Goal: Task Accomplishment & Management: Complete application form

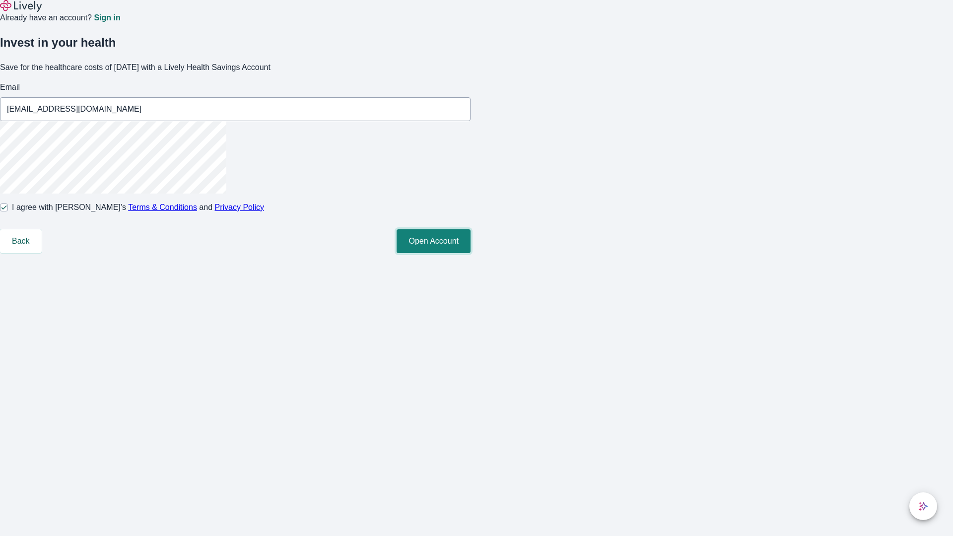
click at [470, 253] on button "Open Account" at bounding box center [434, 241] width 74 height 24
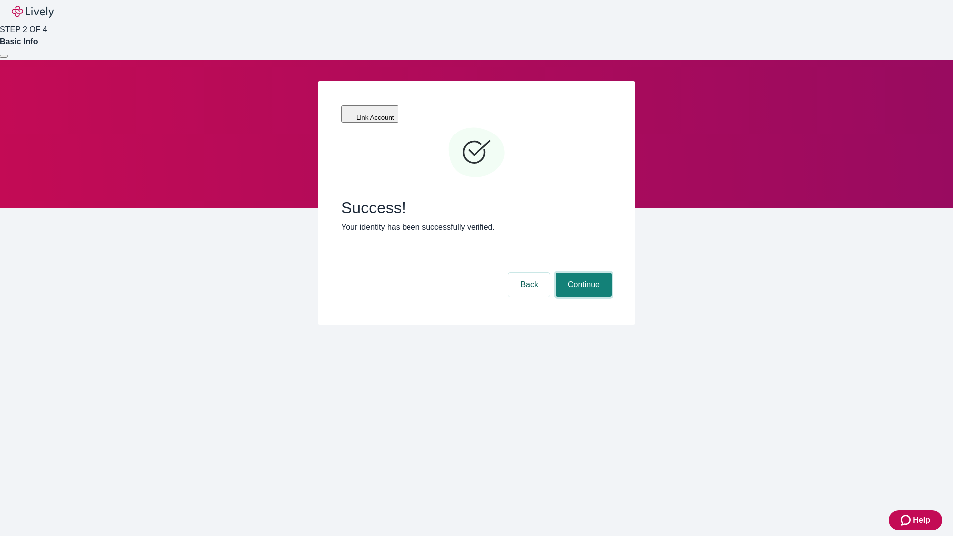
click at [582, 273] on button "Continue" at bounding box center [584, 285] width 56 height 24
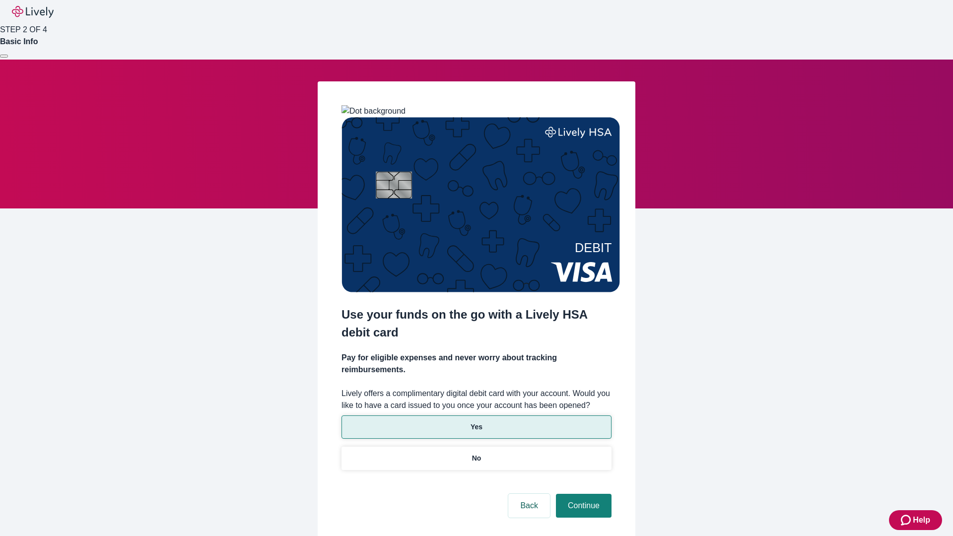
click at [476, 422] on p "Yes" at bounding box center [476, 427] width 12 height 10
click at [582, 494] on button "Continue" at bounding box center [584, 506] width 56 height 24
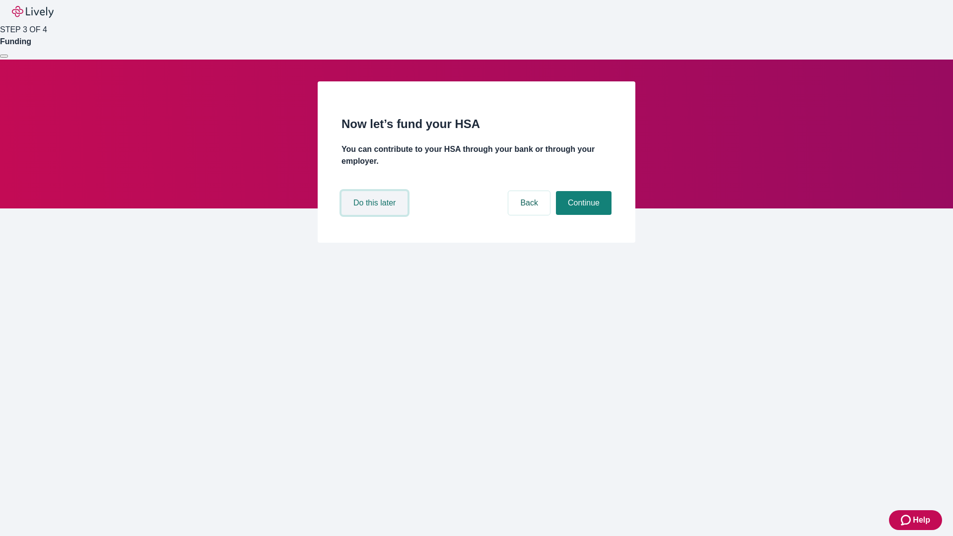
click at [376, 215] on button "Do this later" at bounding box center [374, 203] width 66 height 24
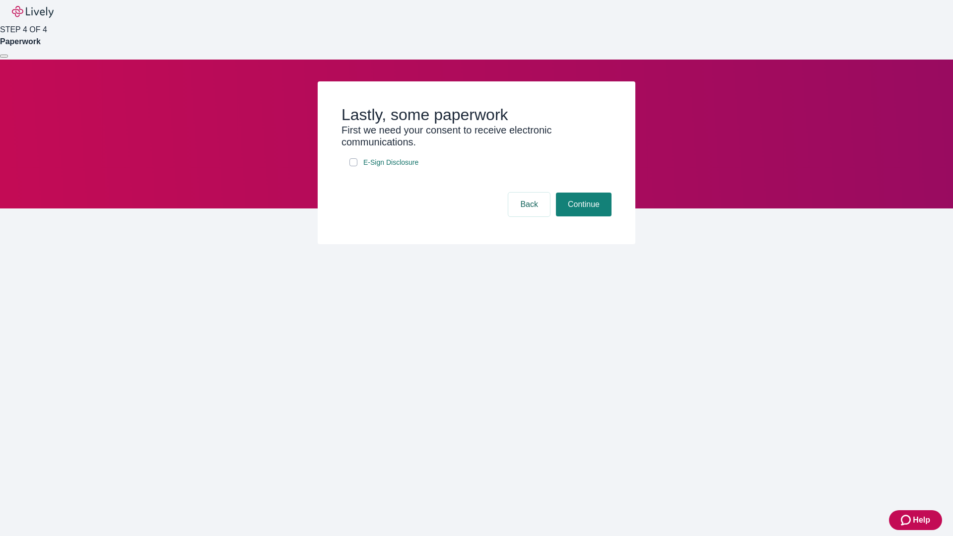
click at [353, 166] on input "E-Sign Disclosure" at bounding box center [353, 162] width 8 height 8
checkbox input "true"
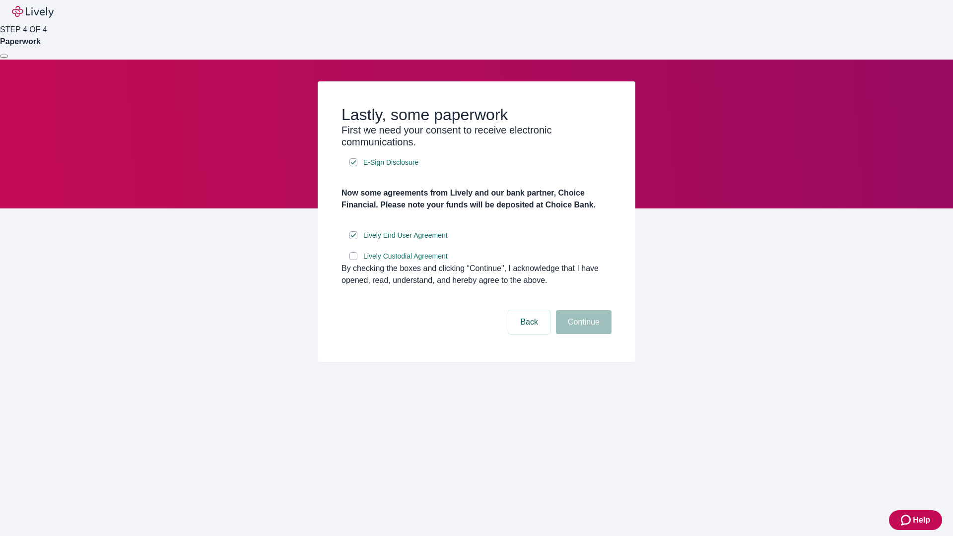
click at [353, 260] on input "Lively Custodial Agreement" at bounding box center [353, 256] width 8 height 8
checkbox input "true"
click at [582, 334] on button "Continue" at bounding box center [584, 322] width 56 height 24
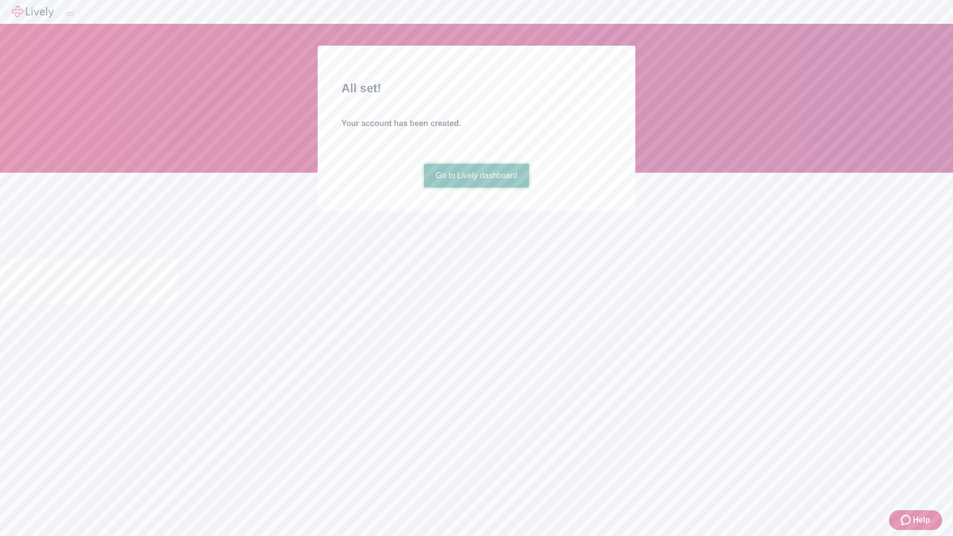
click at [476, 188] on link "Go to Lively dashboard" at bounding box center [477, 176] width 106 height 24
